Goal: Information Seeking & Learning: Learn about a topic

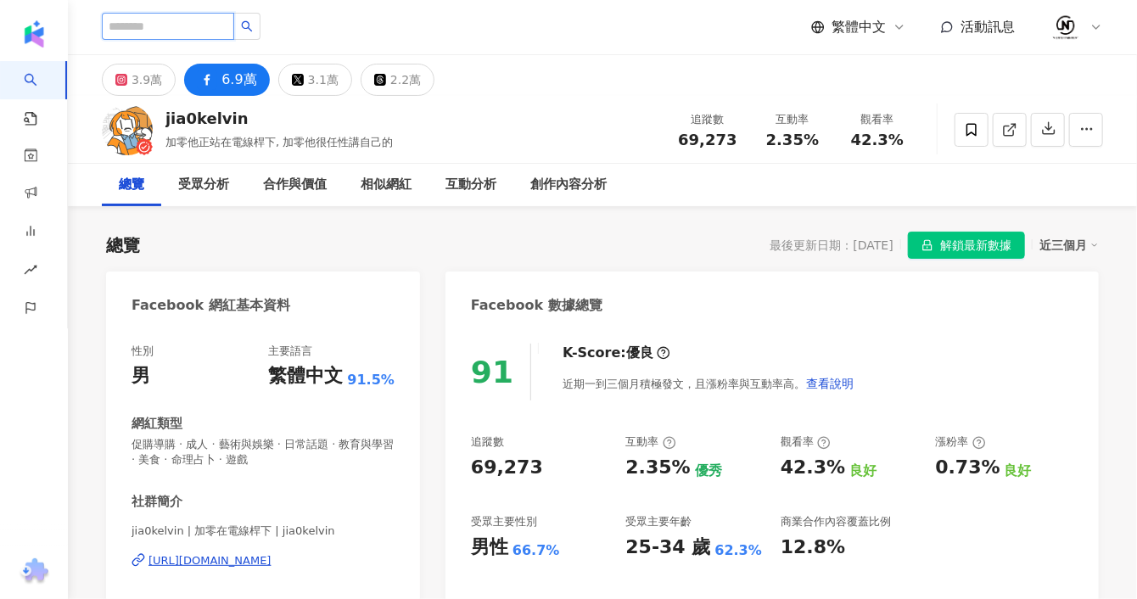
click at [194, 28] on input "search" at bounding box center [168, 26] width 132 height 27
paste input "********"
type input "*******"
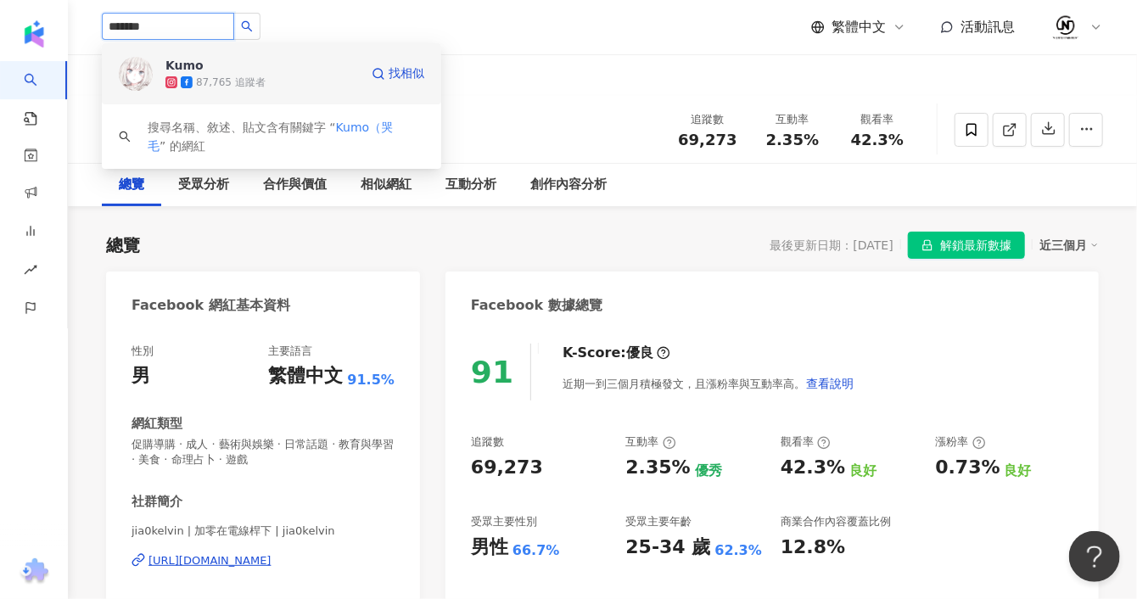
click at [218, 70] on span "Kumo" at bounding box center [220, 65] width 110 height 17
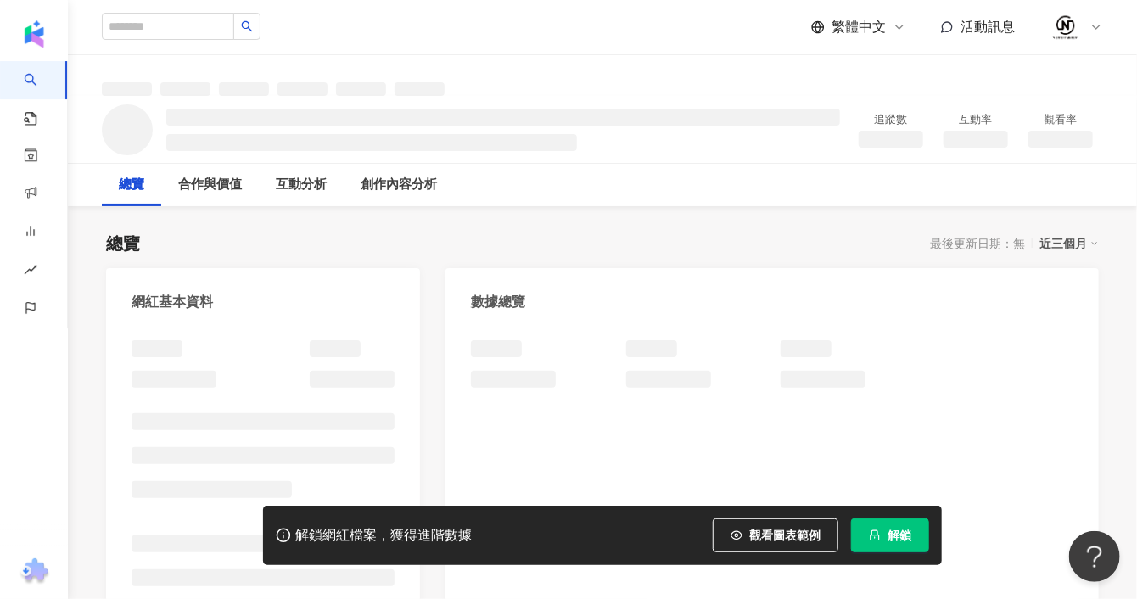
click at [886, 533] on button "解鎖" at bounding box center [890, 535] width 78 height 34
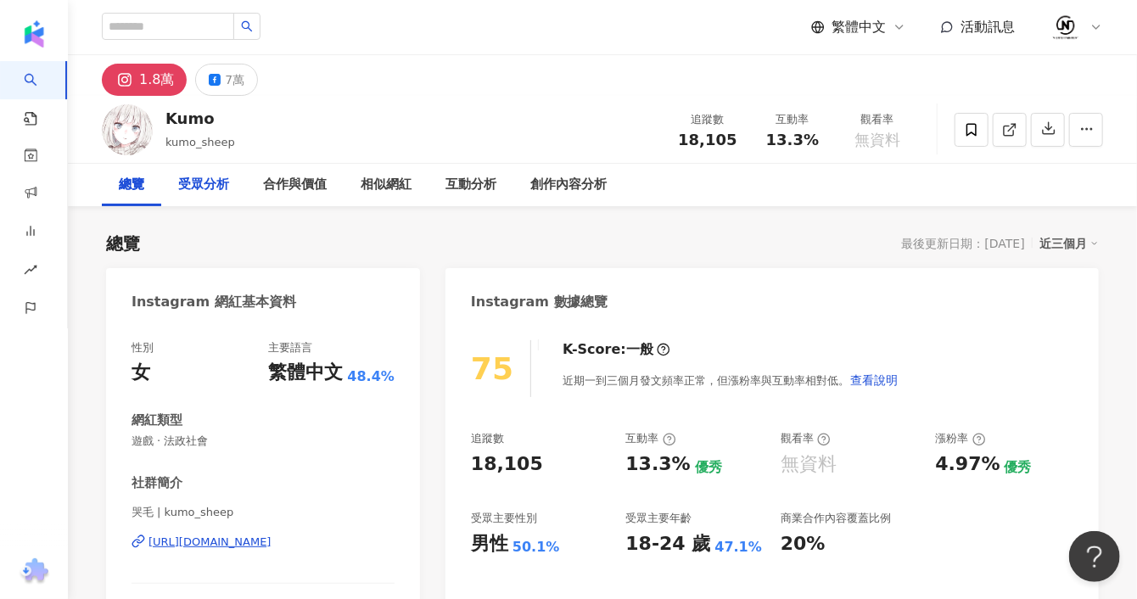
click at [208, 182] on div "受眾分析" at bounding box center [203, 185] width 51 height 20
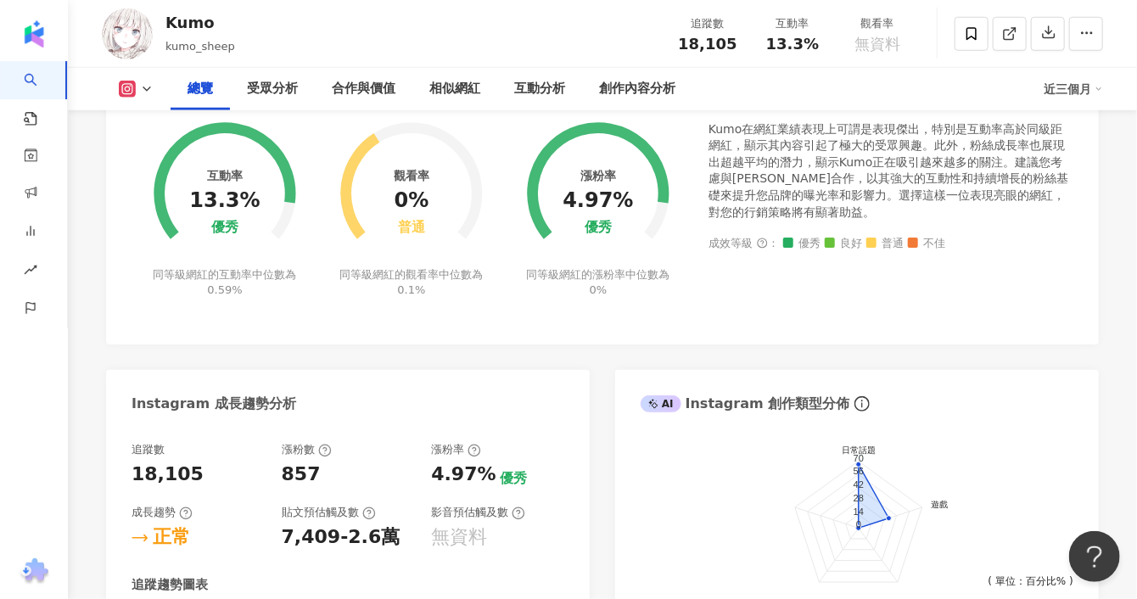
scroll to position [461, 0]
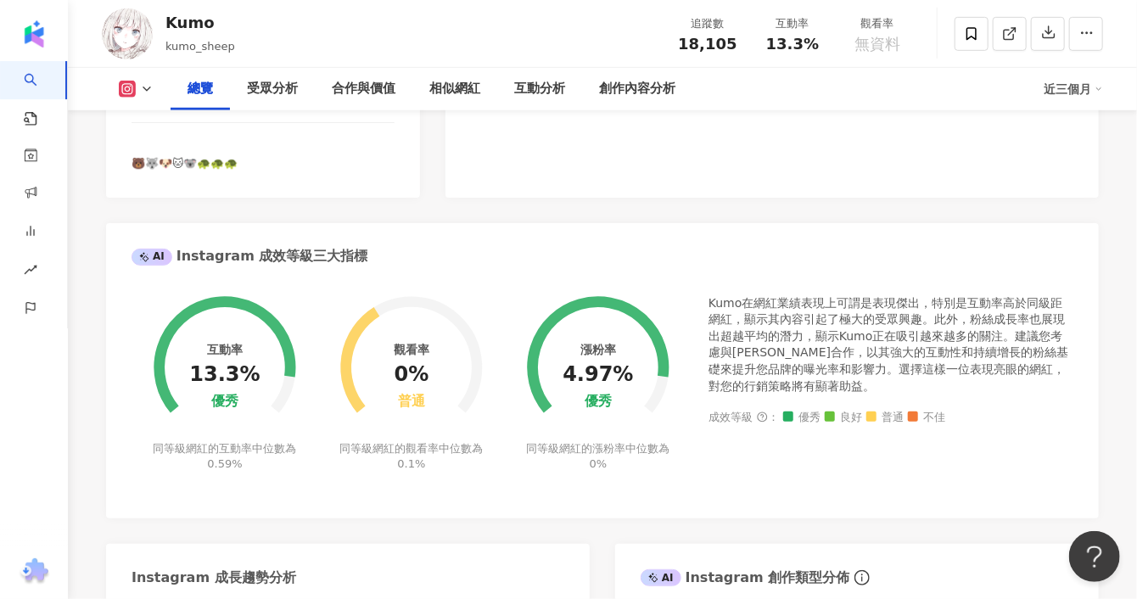
click at [147, 81] on button at bounding box center [136, 89] width 69 height 17
click at [149, 168] on button "Facebook" at bounding box center [163, 160] width 102 height 24
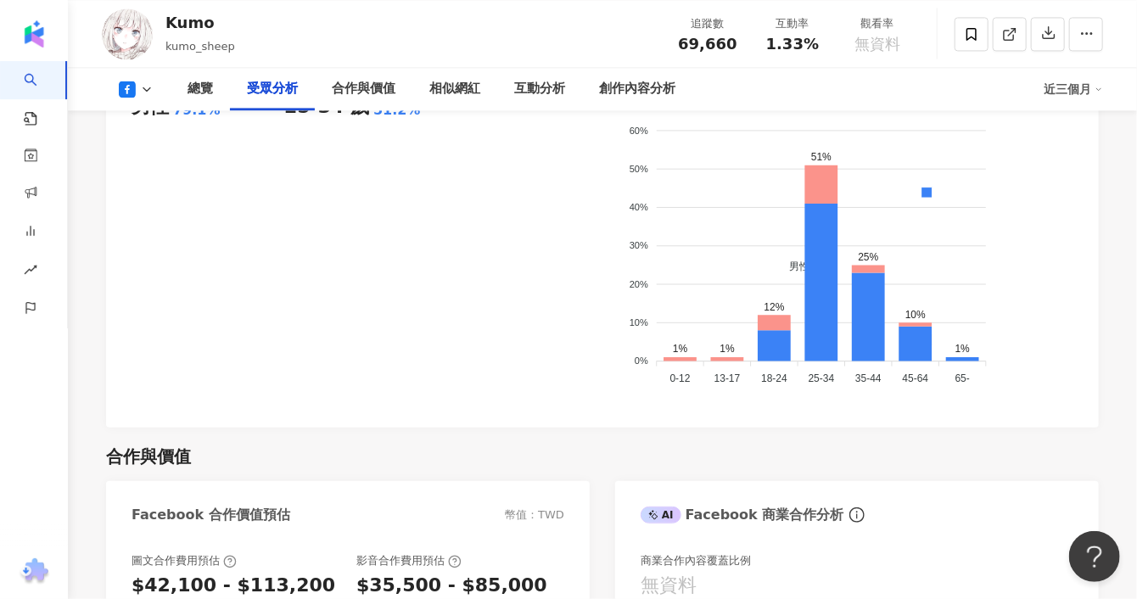
scroll to position [1508, 0]
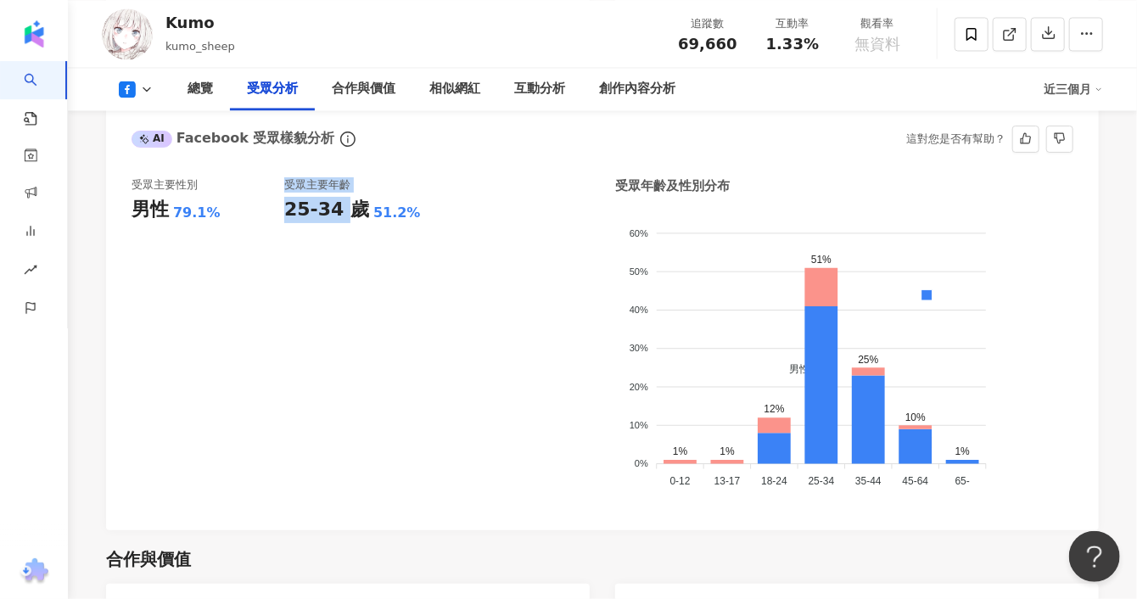
drag, startPoint x: 283, startPoint y: 210, endPoint x: 342, endPoint y: 210, distance: 59.4
click at [342, 210] on div "受眾主要性別 男性 79.1% 受眾主要年齡 25-34 歲 51.2%" at bounding box center [361, 341] width 458 height 328
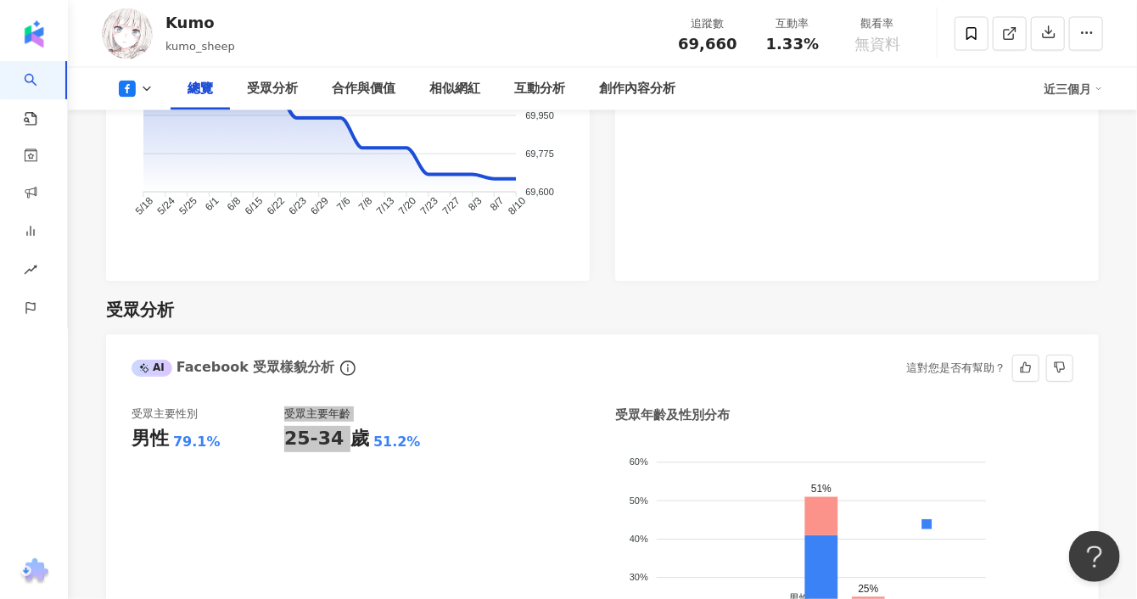
scroll to position [1225, 0]
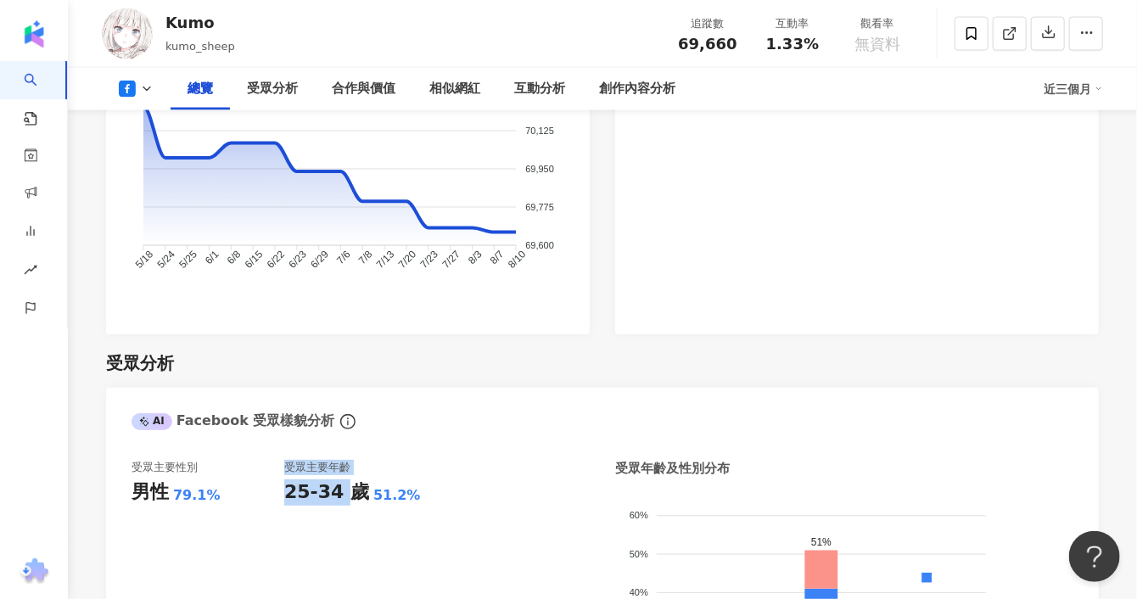
click at [129, 84] on icon at bounding box center [127, 89] width 17 height 17
click at [143, 120] on button "Instagram" at bounding box center [163, 121] width 102 height 24
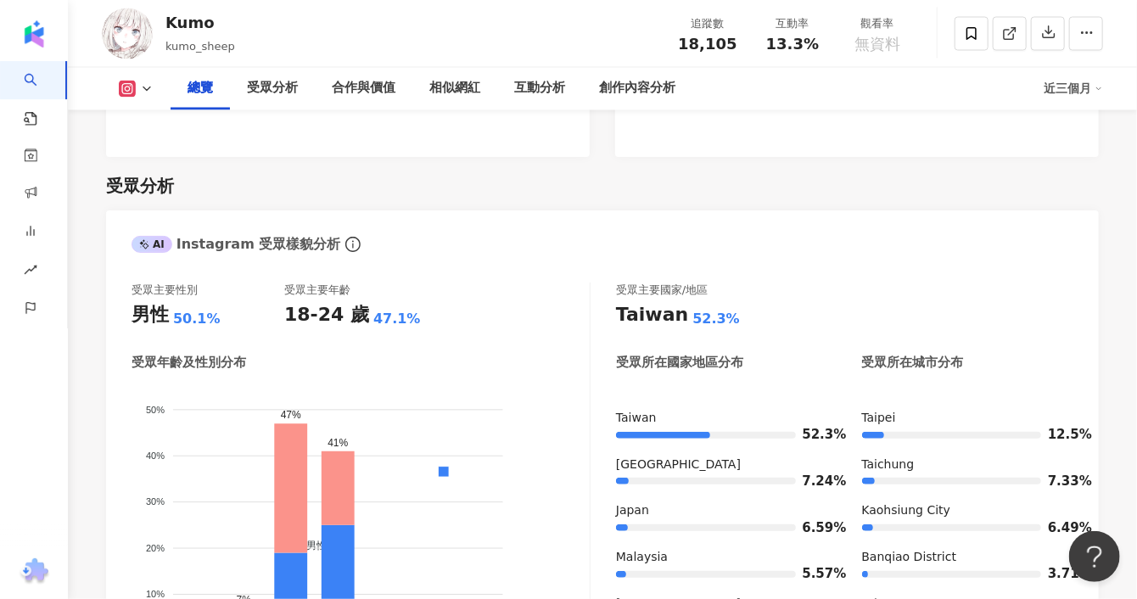
scroll to position [1477, 0]
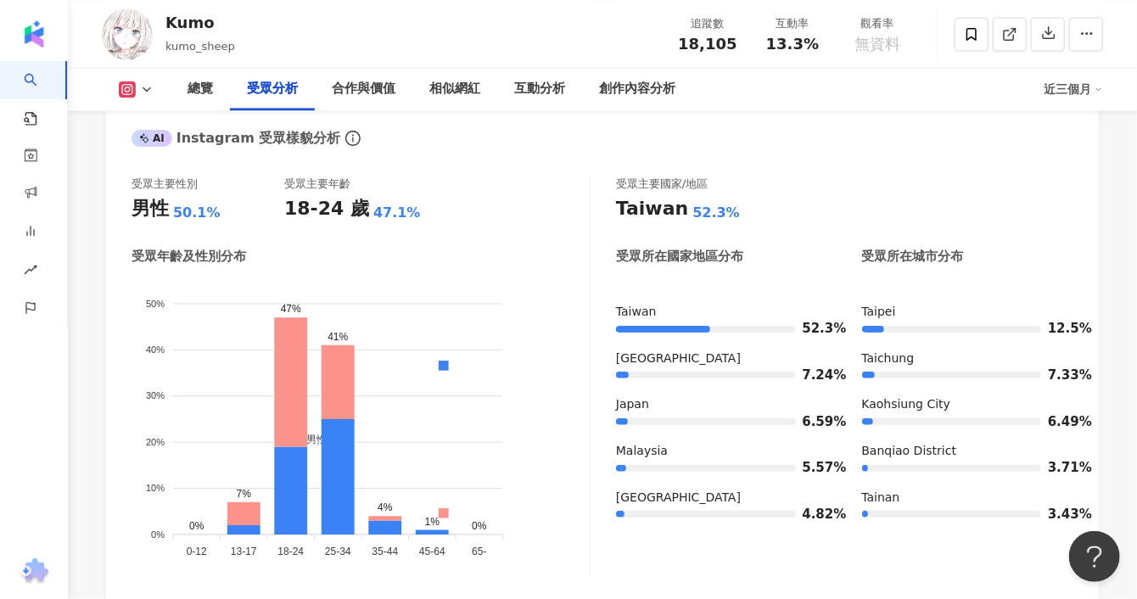
click at [139, 88] on button at bounding box center [136, 89] width 69 height 17
click at [152, 150] on button "Facebook" at bounding box center [163, 160] width 102 height 24
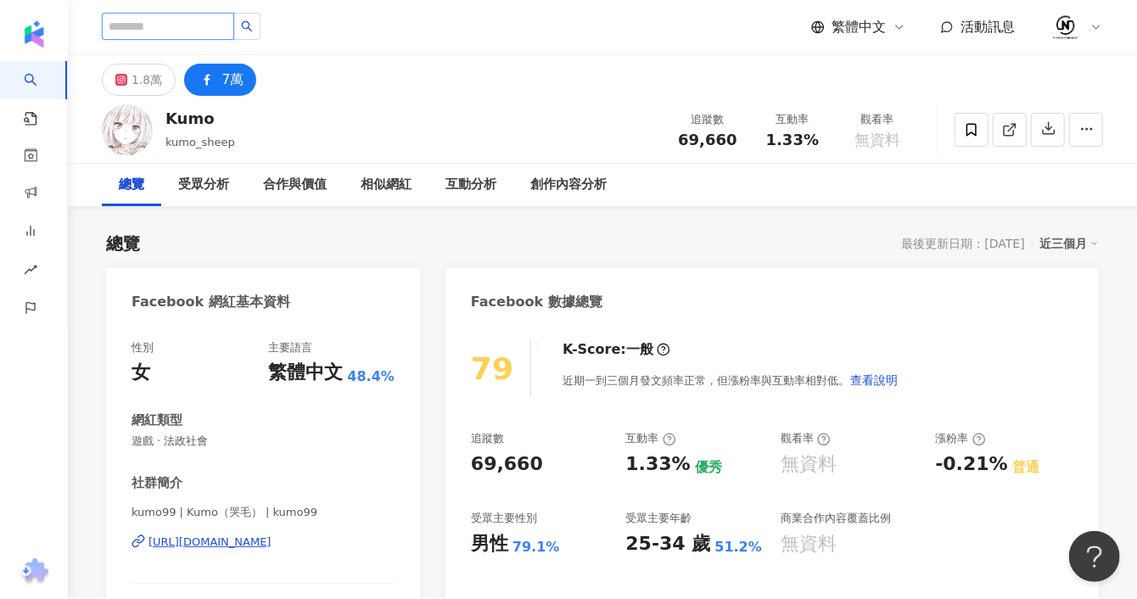
click at [190, 24] on input "search" at bounding box center [168, 26] width 132 height 27
paste input "***"
type input "***"
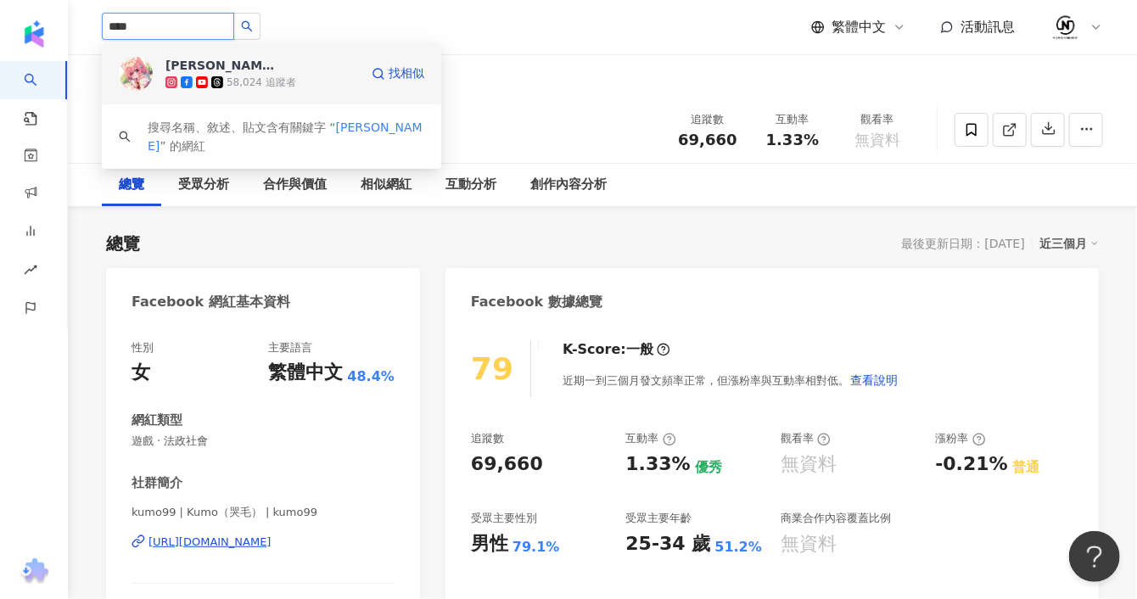
click at [179, 63] on div "[PERSON_NAME]" at bounding box center [220, 65] width 110 height 17
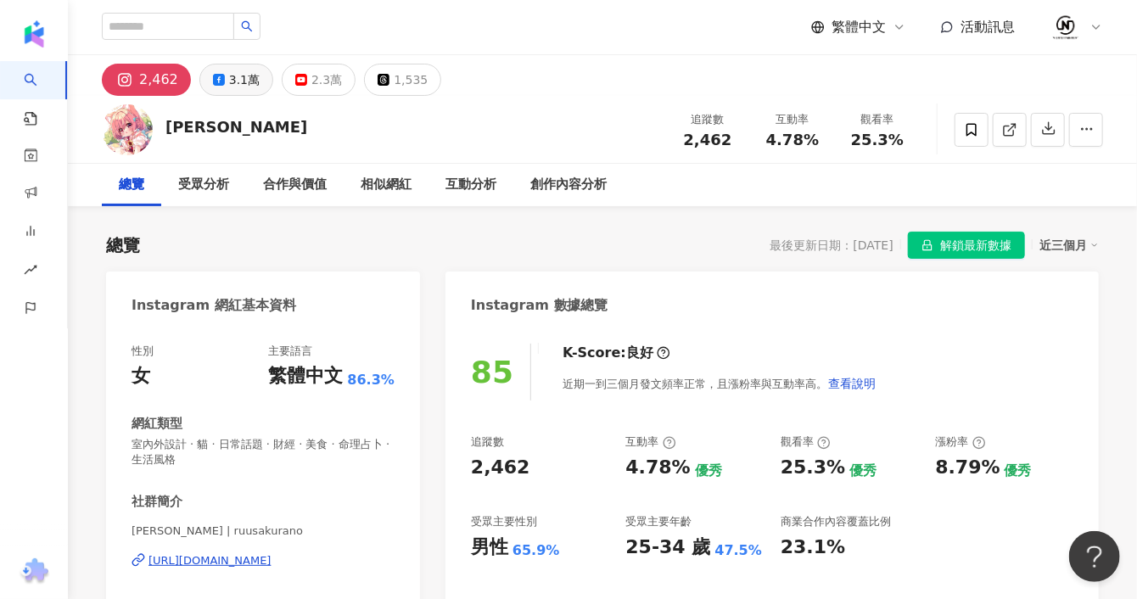
click at [242, 88] on div "3.1萬" at bounding box center [244, 80] width 31 height 24
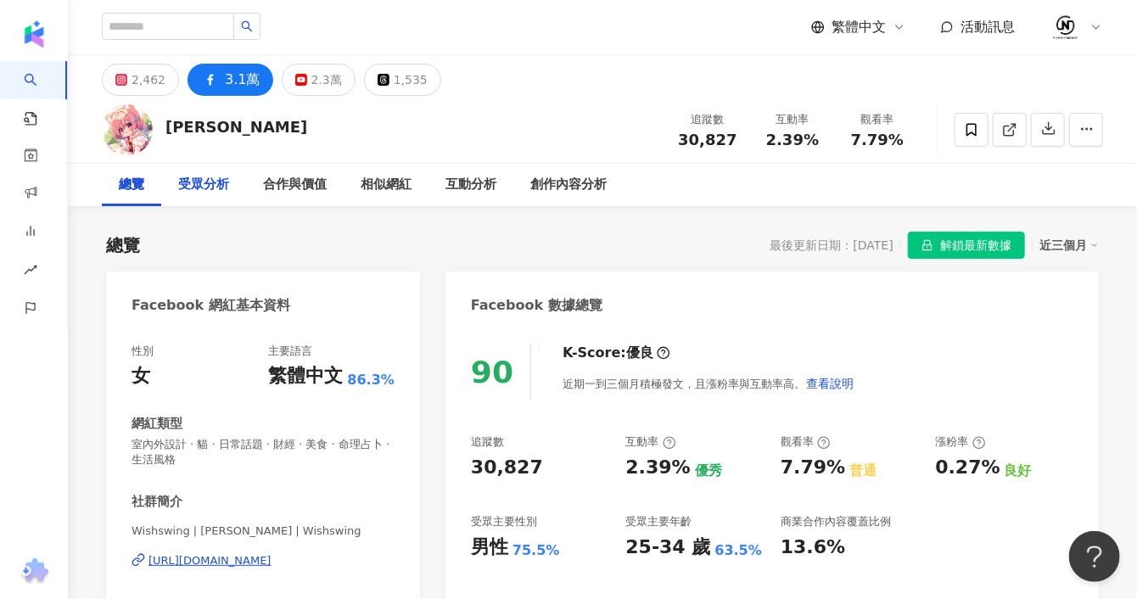
click at [196, 186] on div "受眾分析" at bounding box center [203, 185] width 51 height 20
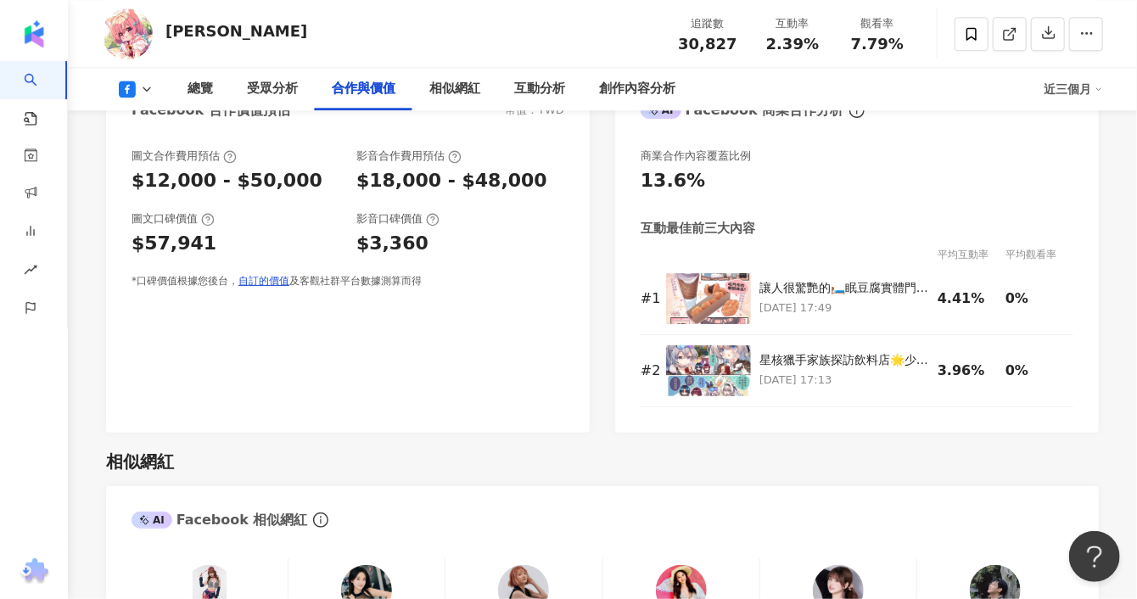
scroll to position [1830, 0]
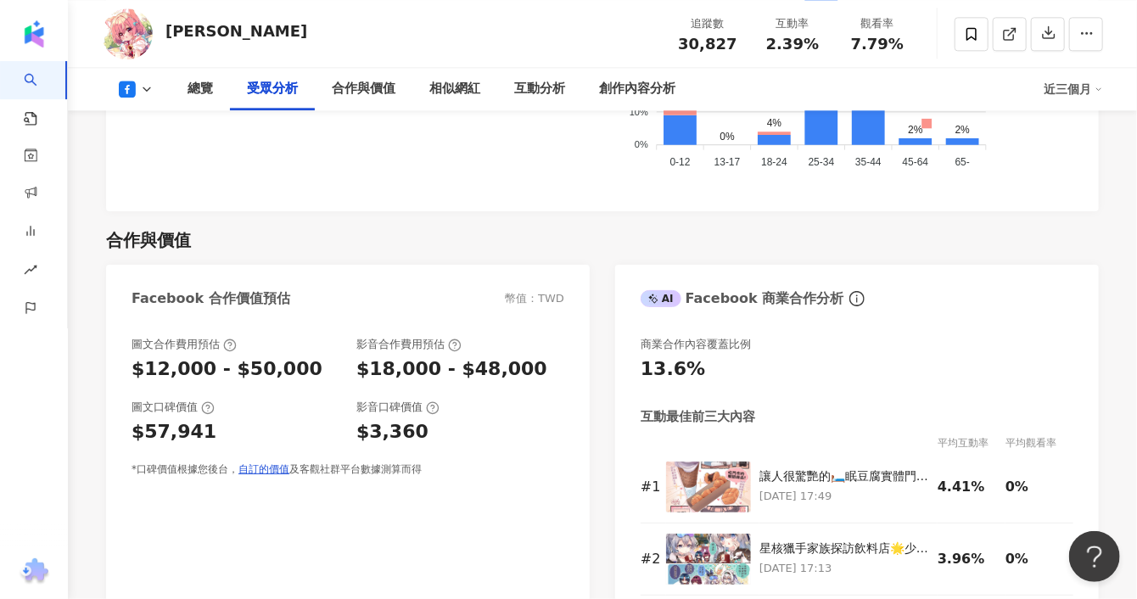
click at [149, 87] on polyline at bounding box center [146, 88] width 7 height 3
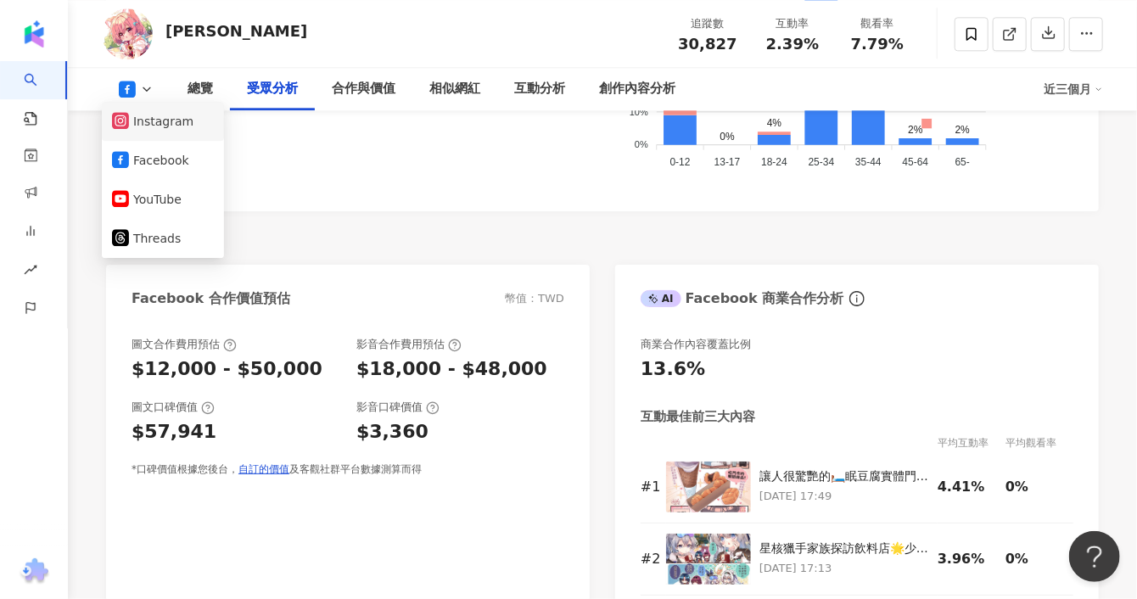
click at [154, 126] on button "Instagram" at bounding box center [163, 121] width 102 height 24
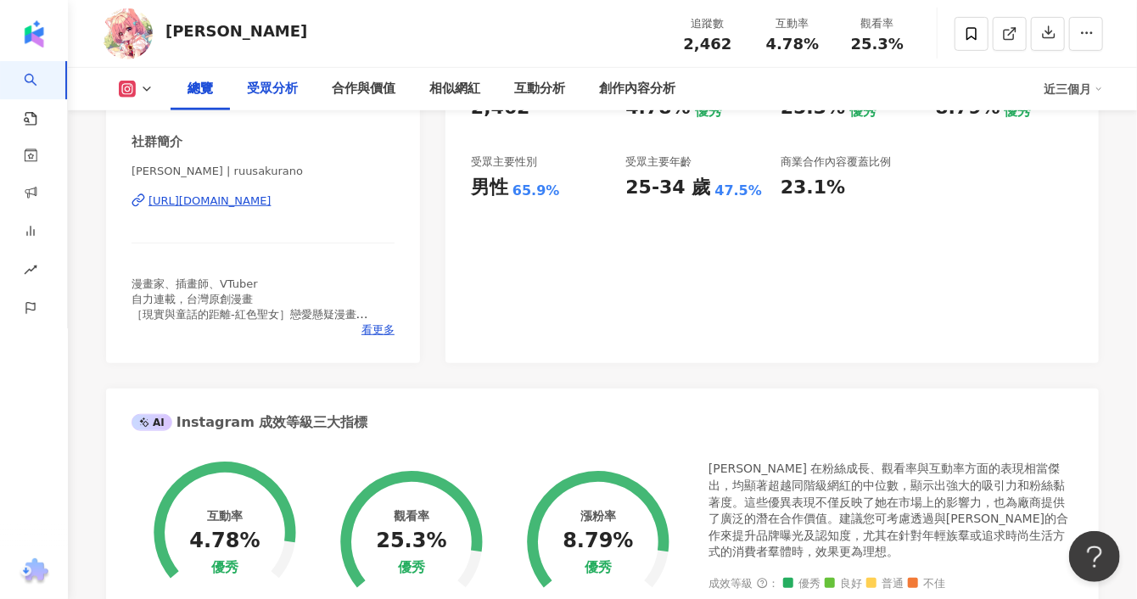
scroll to position [377, 0]
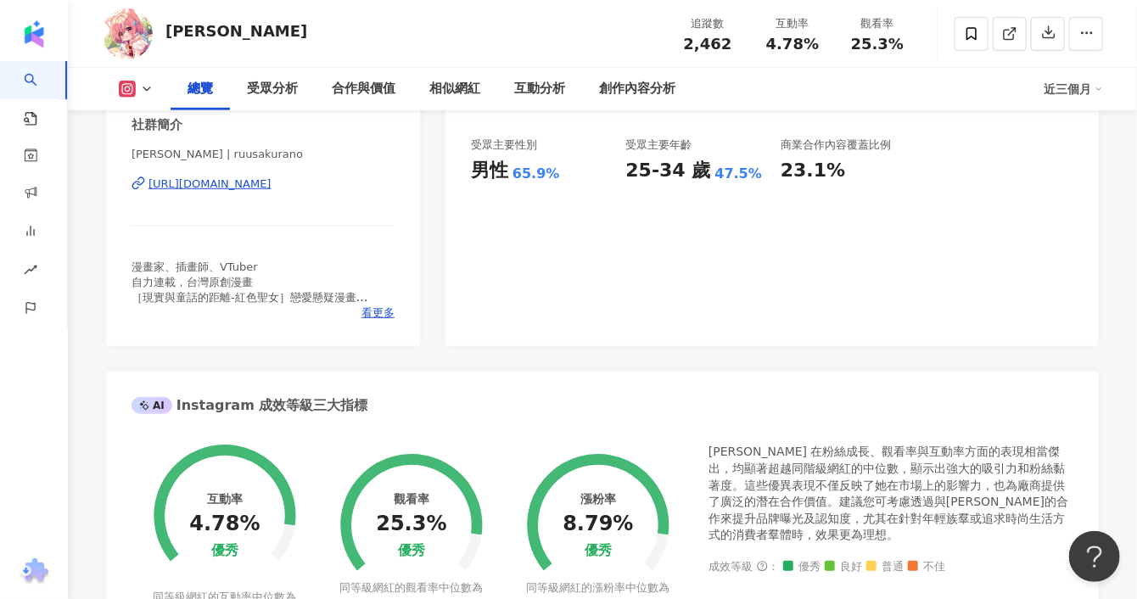
click at [149, 105] on div "總覽 受眾分析 合作與價值 相似網紅 互動分析 創作內容分析 近三個月" at bounding box center [602, 89] width 1001 height 42
click at [146, 88] on icon at bounding box center [147, 89] width 14 height 14
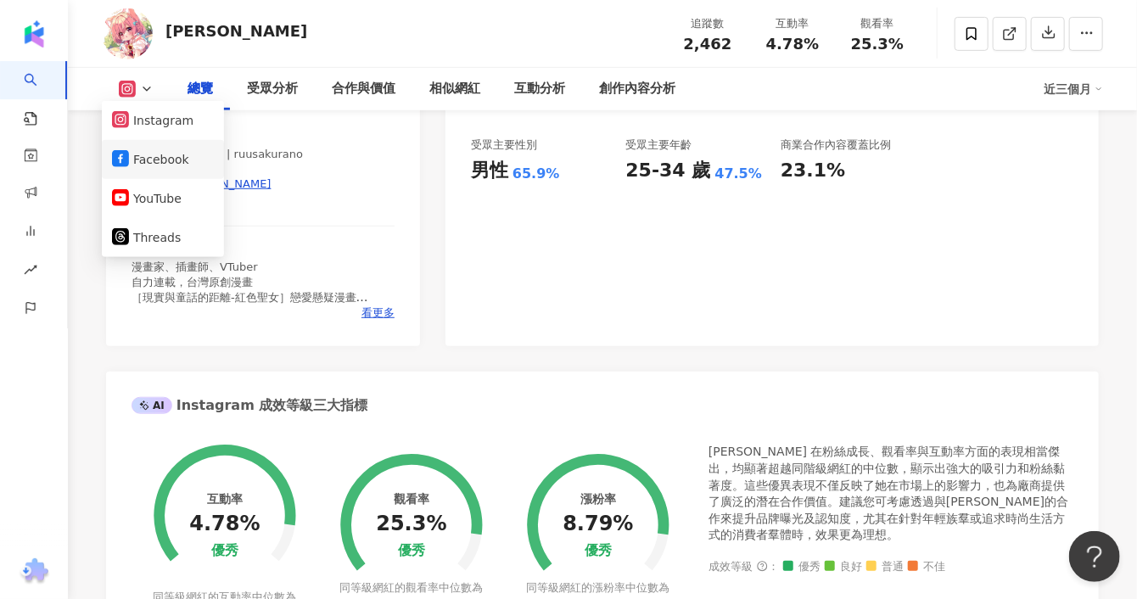
click at [158, 152] on button "Facebook" at bounding box center [163, 160] width 102 height 24
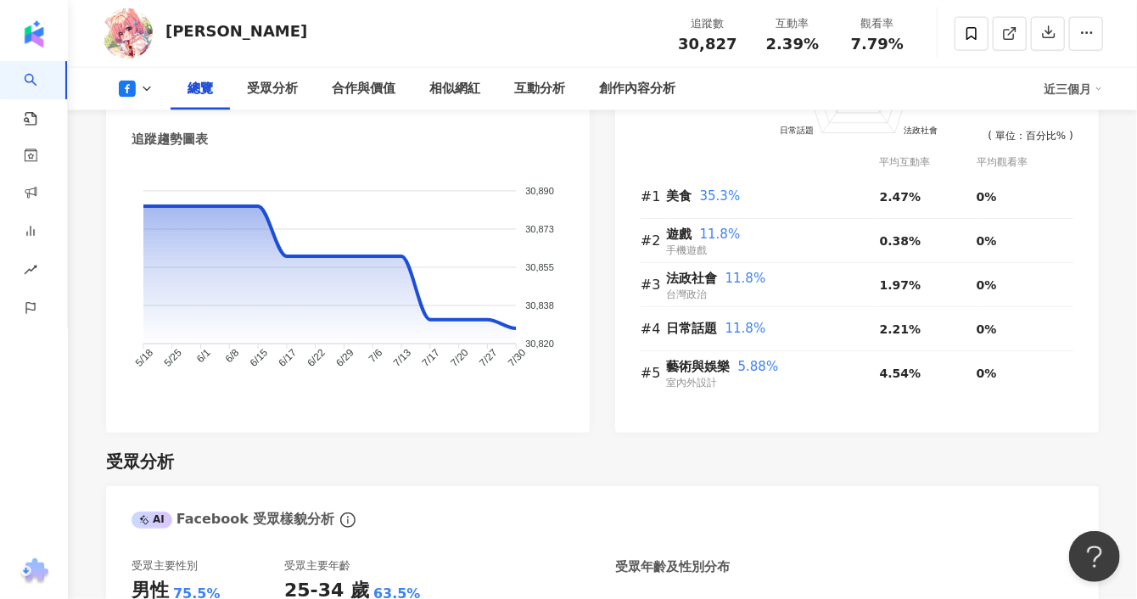
scroll to position [753, 0]
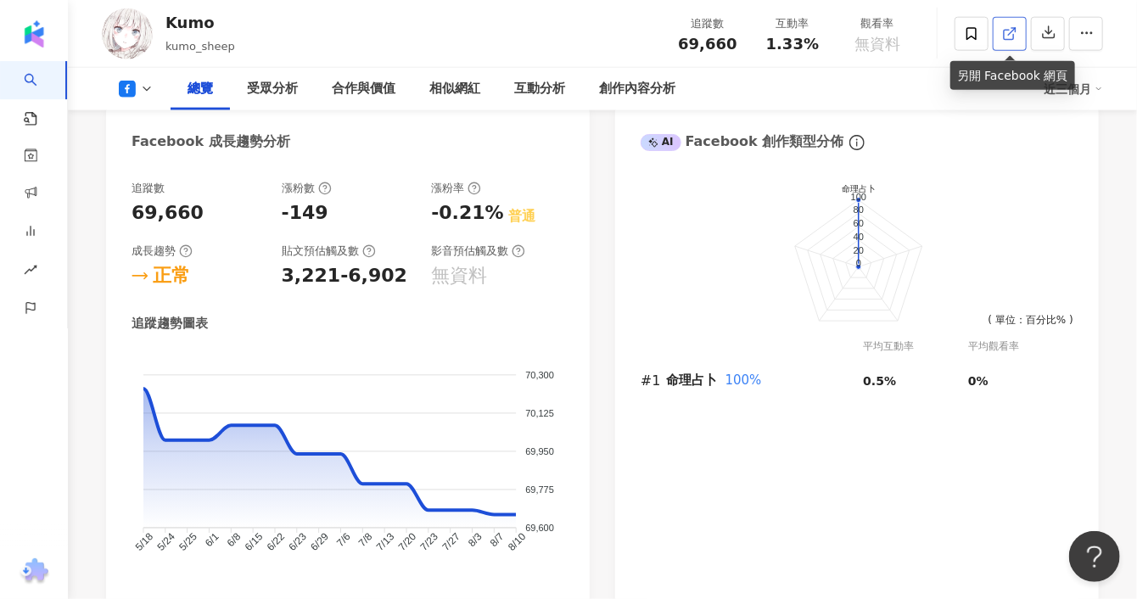
click at [1009, 31] on icon at bounding box center [1009, 33] width 15 height 15
